Goal: Download file/media

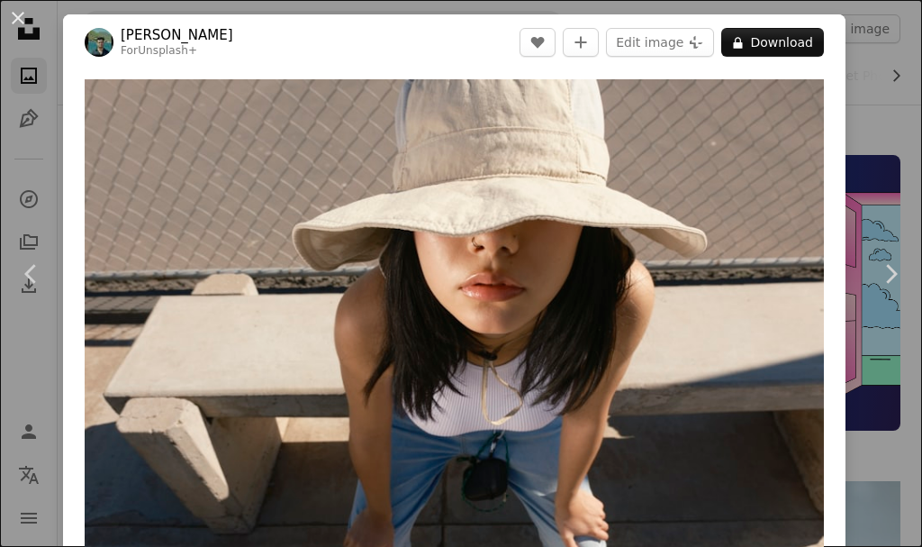
scroll to position [4199, 0]
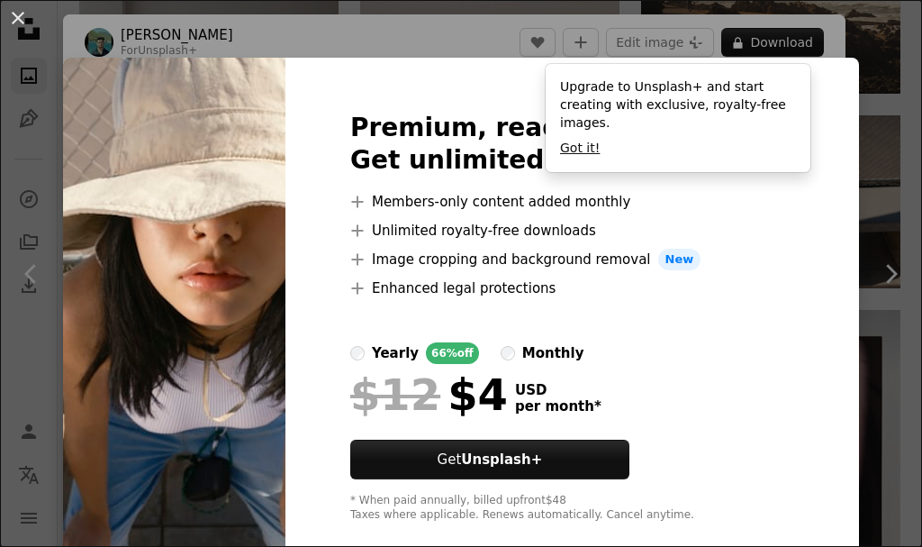
click at [566, 140] on button "Got it!" at bounding box center [580, 149] width 40 height 18
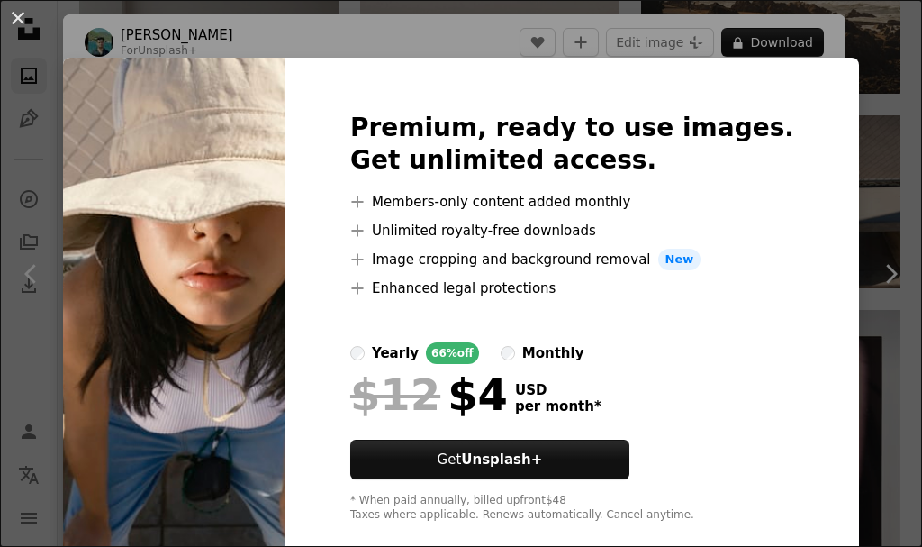
click at [858, 135] on div "An X shape Premium, ready to use images. Get unlimited access. A plus sign Memb…" at bounding box center [461, 273] width 922 height 547
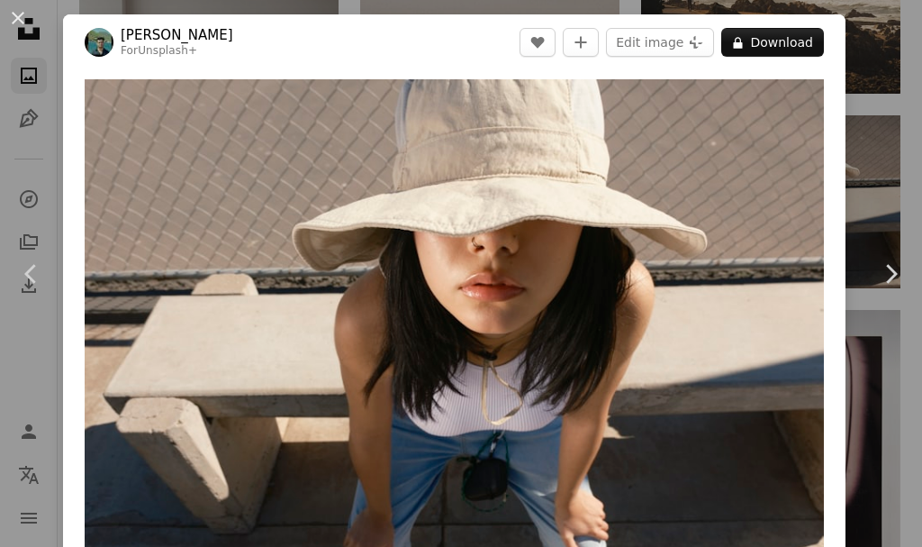
click at [30, 267] on icon "Chevron left" at bounding box center [31, 273] width 29 height 29
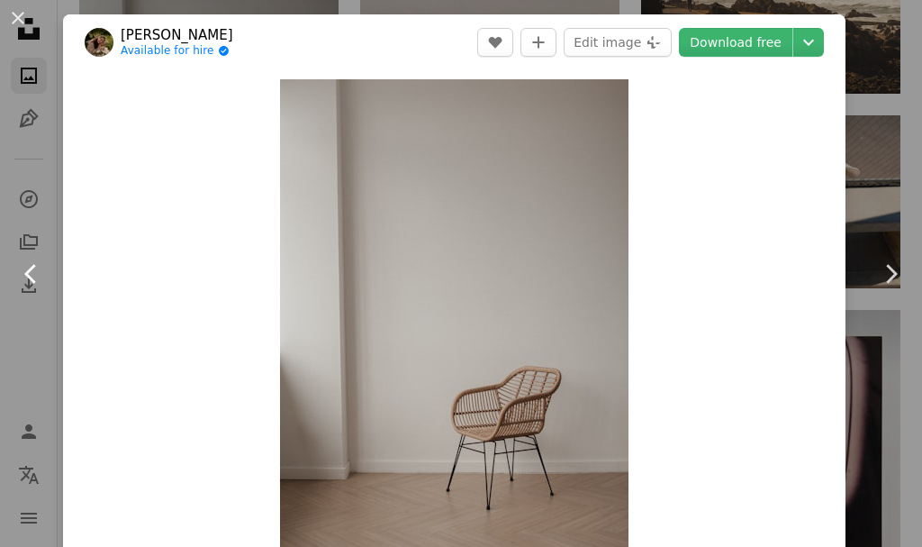
click at [31, 276] on icon "Chevron left" at bounding box center [31, 273] width 29 height 29
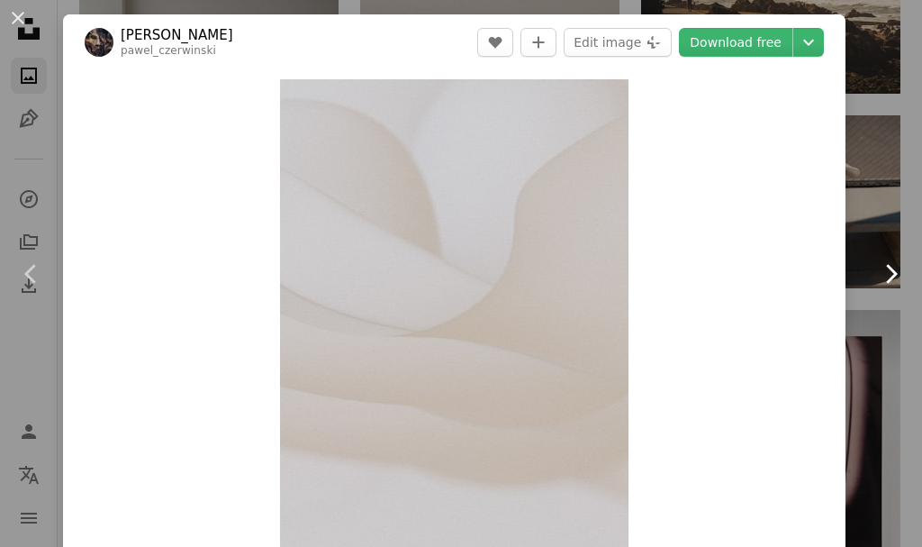
click at [876, 262] on icon "Chevron right" at bounding box center [890, 273] width 29 height 29
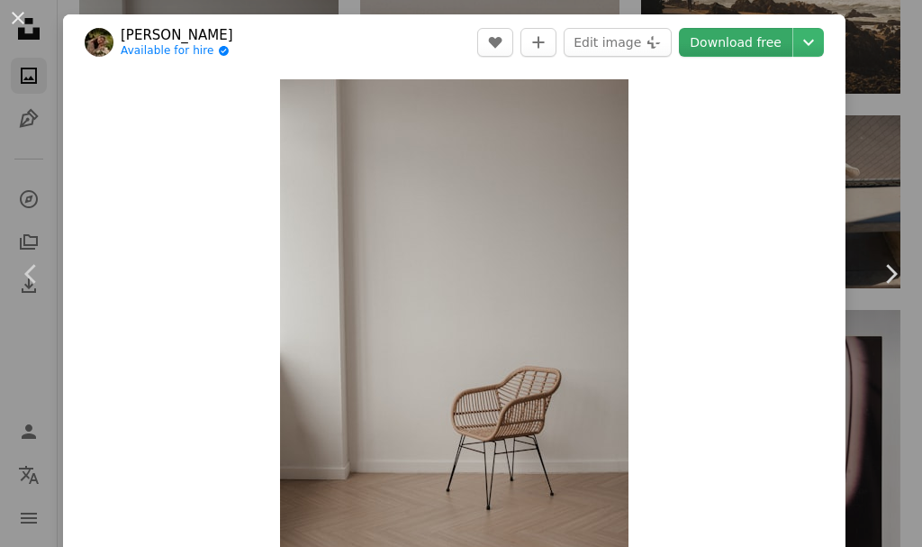
click at [734, 45] on link "Download free" at bounding box center [735, 42] width 113 height 29
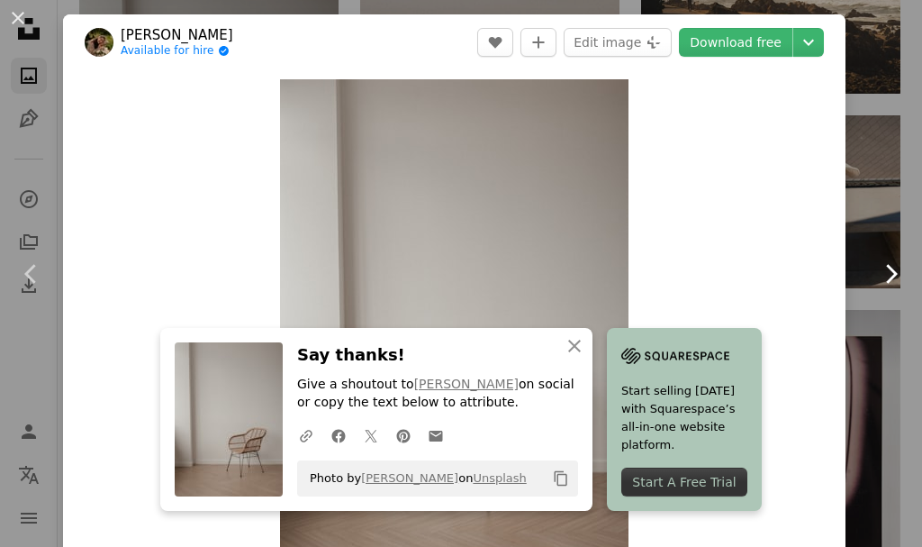
click at [876, 275] on icon "Chevron right" at bounding box center [890, 273] width 29 height 29
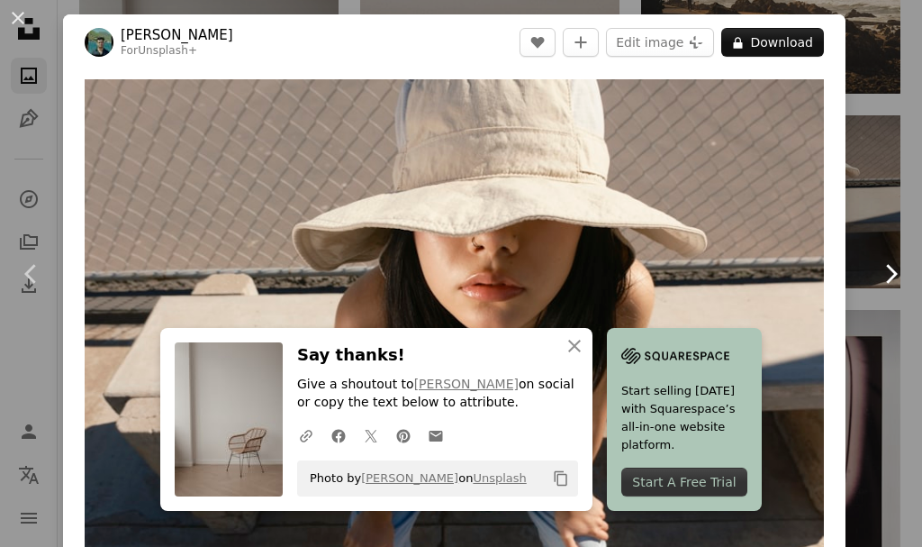
click at [876, 275] on icon "Chevron right" at bounding box center [890, 273] width 29 height 29
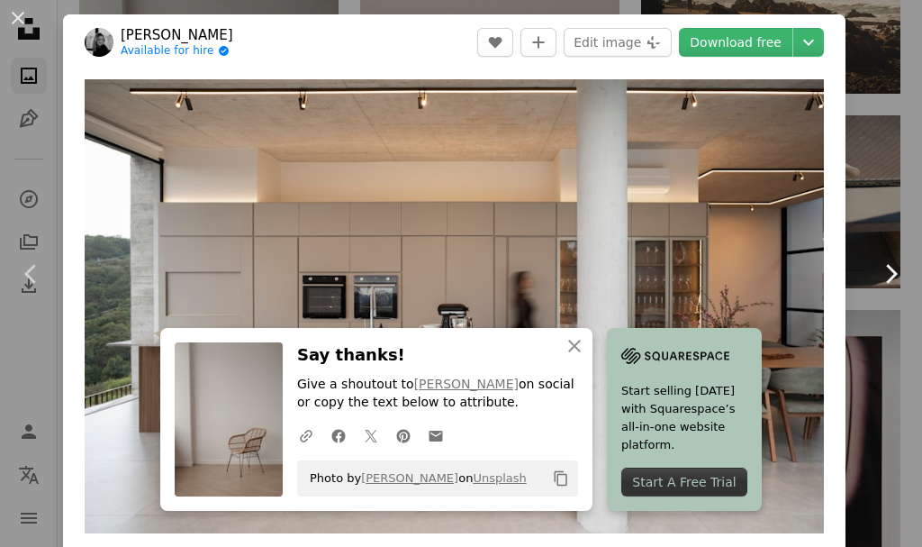
click at [876, 275] on icon "Chevron right" at bounding box center [890, 273] width 29 height 29
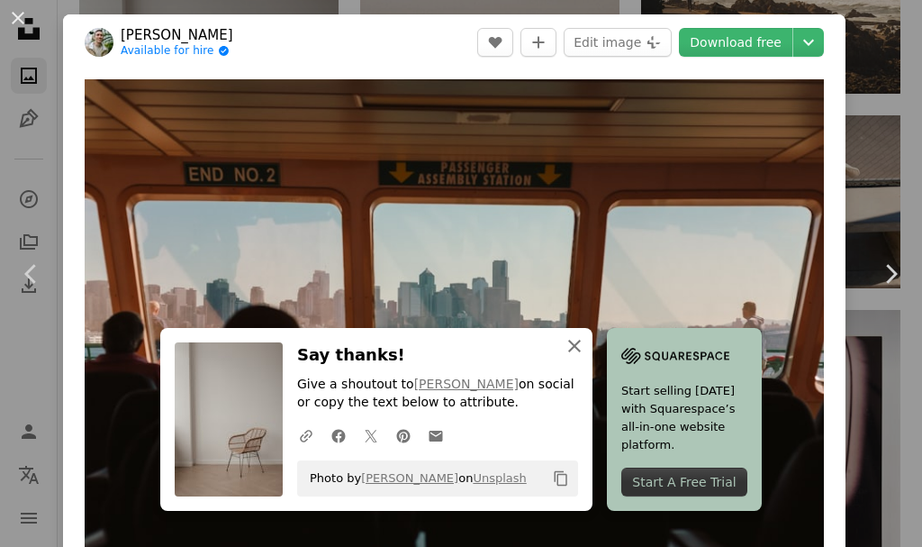
click at [568, 348] on icon "button" at bounding box center [574, 346] width 13 height 13
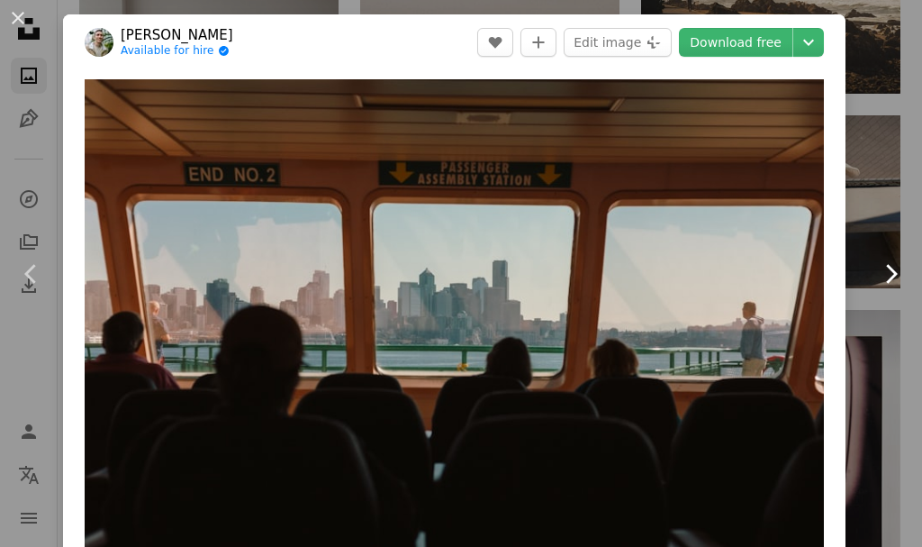
click at [884, 263] on icon "Chevron right" at bounding box center [890, 273] width 29 height 29
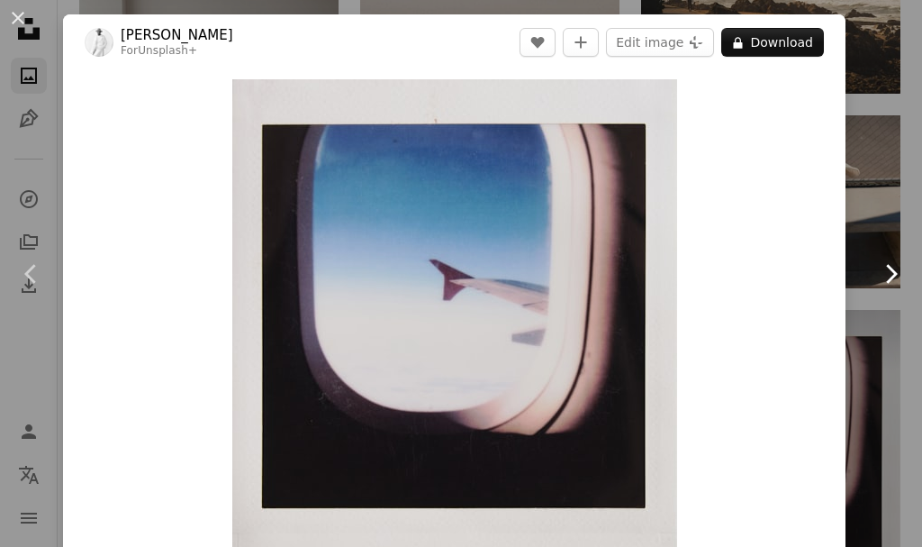
click at [884, 263] on icon "Chevron right" at bounding box center [890, 273] width 29 height 29
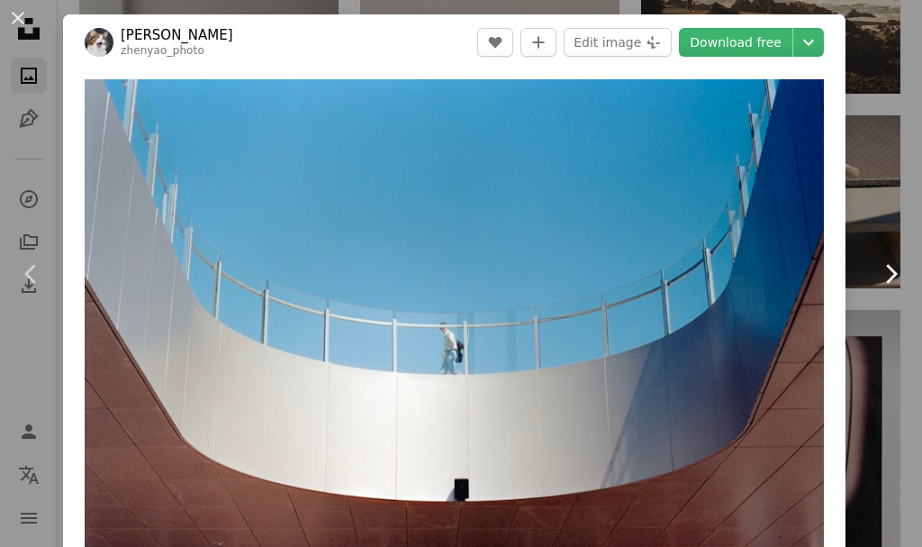
click at [884, 263] on icon "Chevron right" at bounding box center [890, 273] width 29 height 29
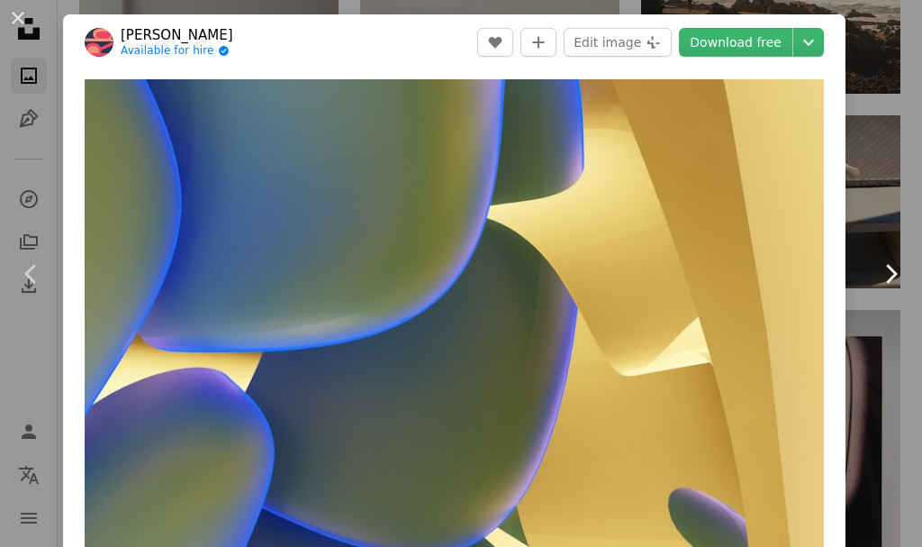
click at [884, 263] on icon "Chevron right" at bounding box center [890, 273] width 29 height 29
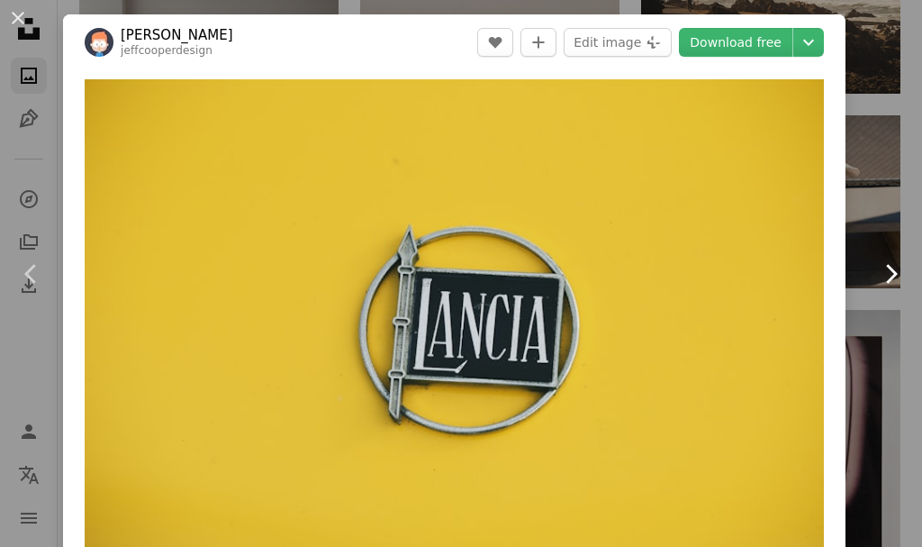
click at [884, 263] on icon "Chevron right" at bounding box center [890, 273] width 29 height 29
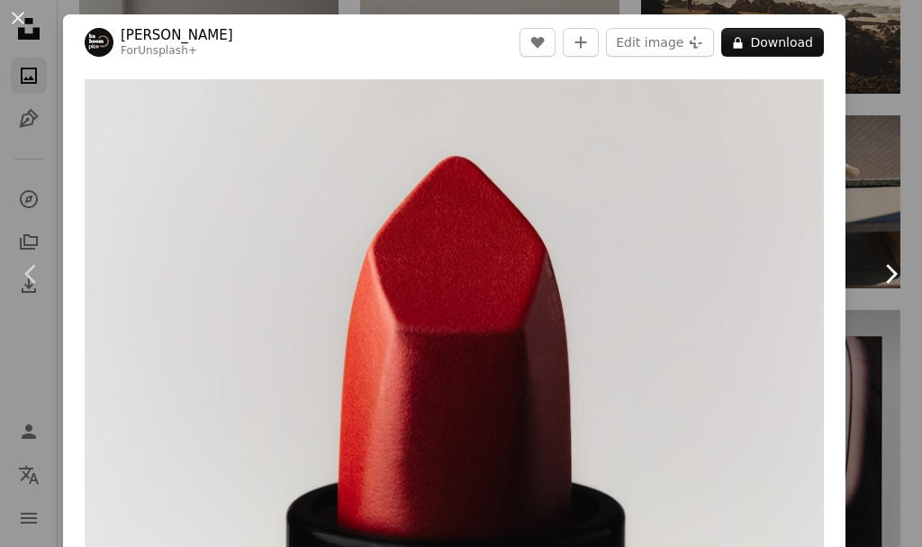
click at [883, 270] on icon "Chevron right" at bounding box center [890, 273] width 29 height 29
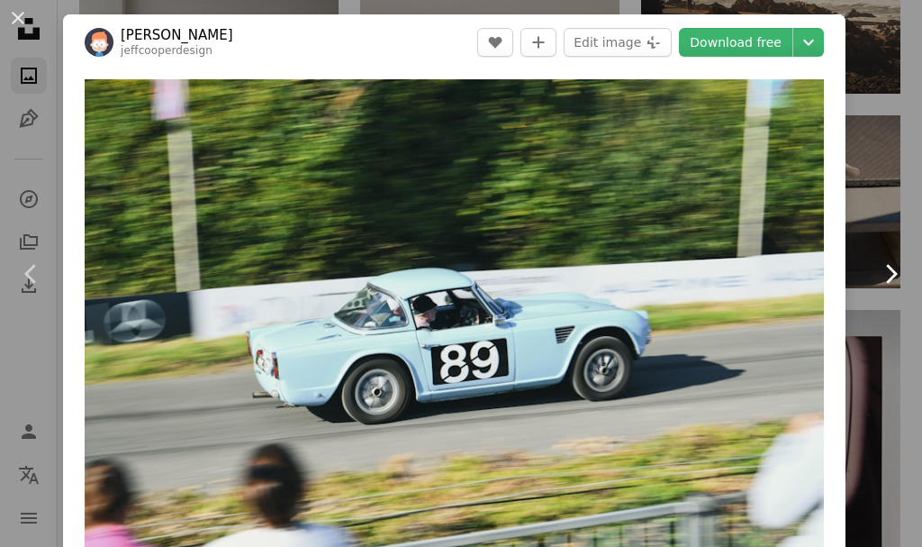
click at [883, 270] on icon "Chevron right" at bounding box center [890, 273] width 29 height 29
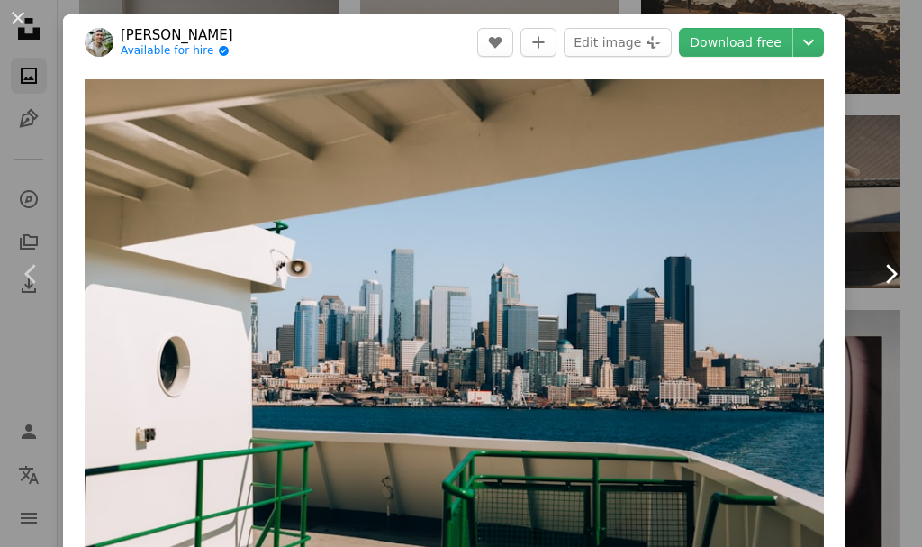
click at [883, 270] on icon "Chevron right" at bounding box center [890, 273] width 29 height 29
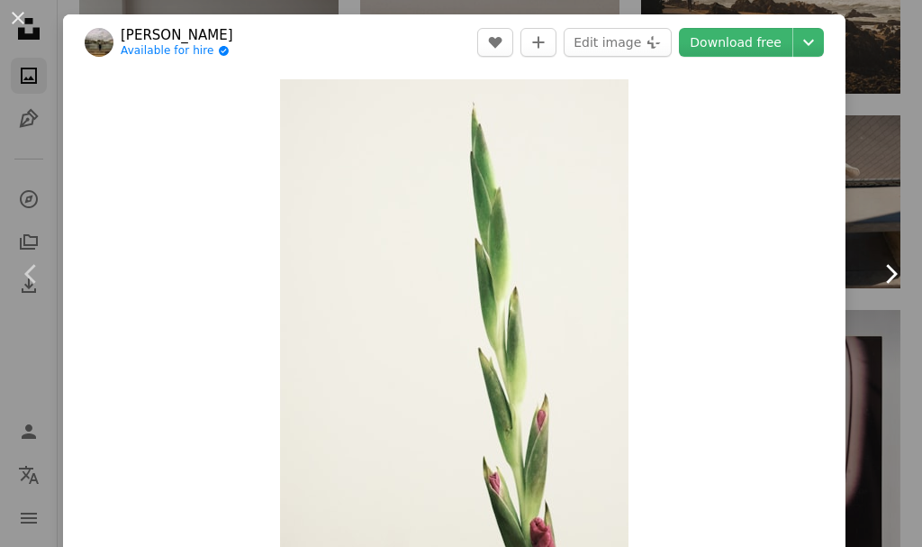
click at [883, 270] on icon "Chevron right" at bounding box center [890, 273] width 29 height 29
